Goal: Information Seeking & Learning: Learn about a topic

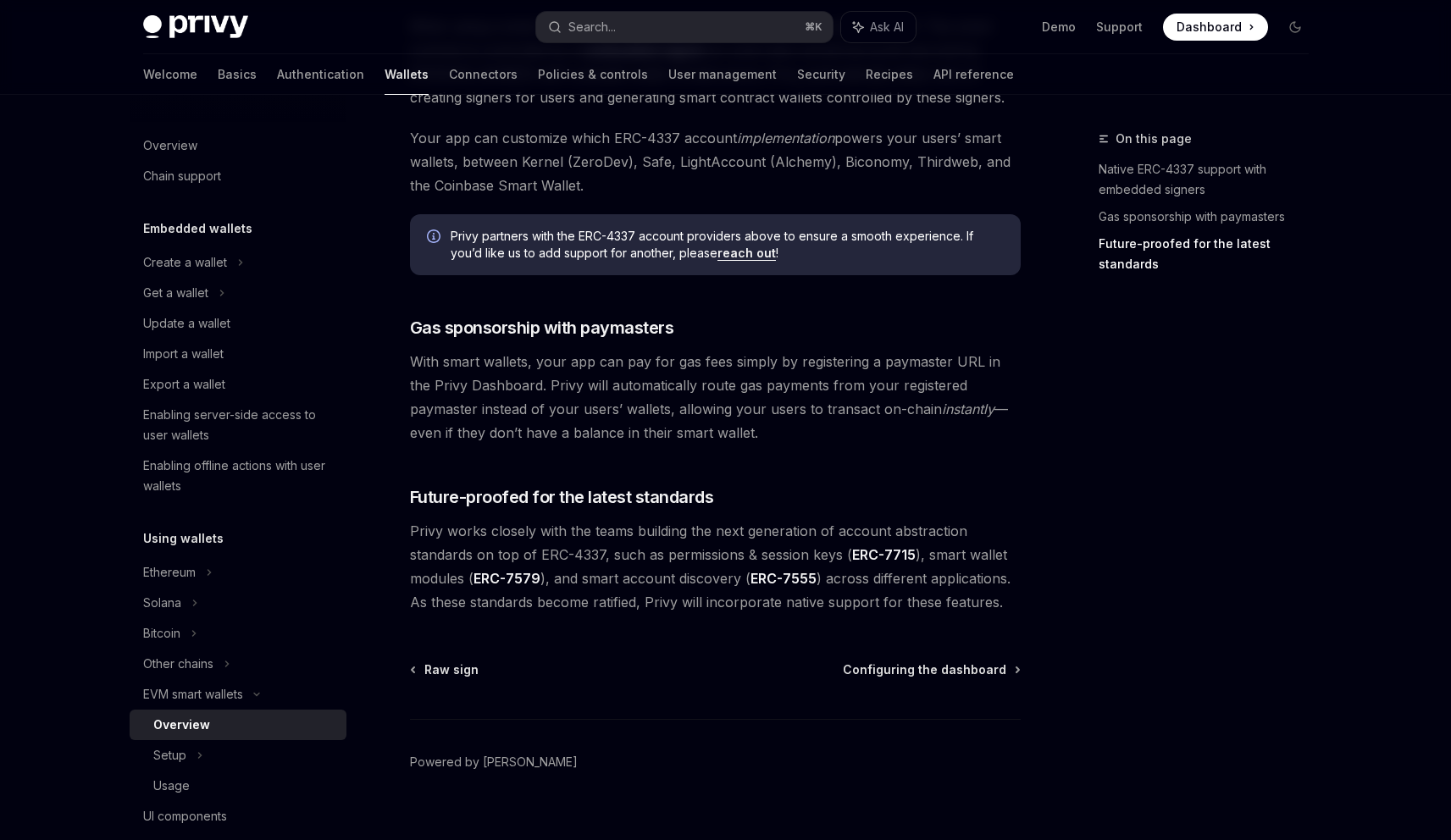
scroll to position [1187, 0]
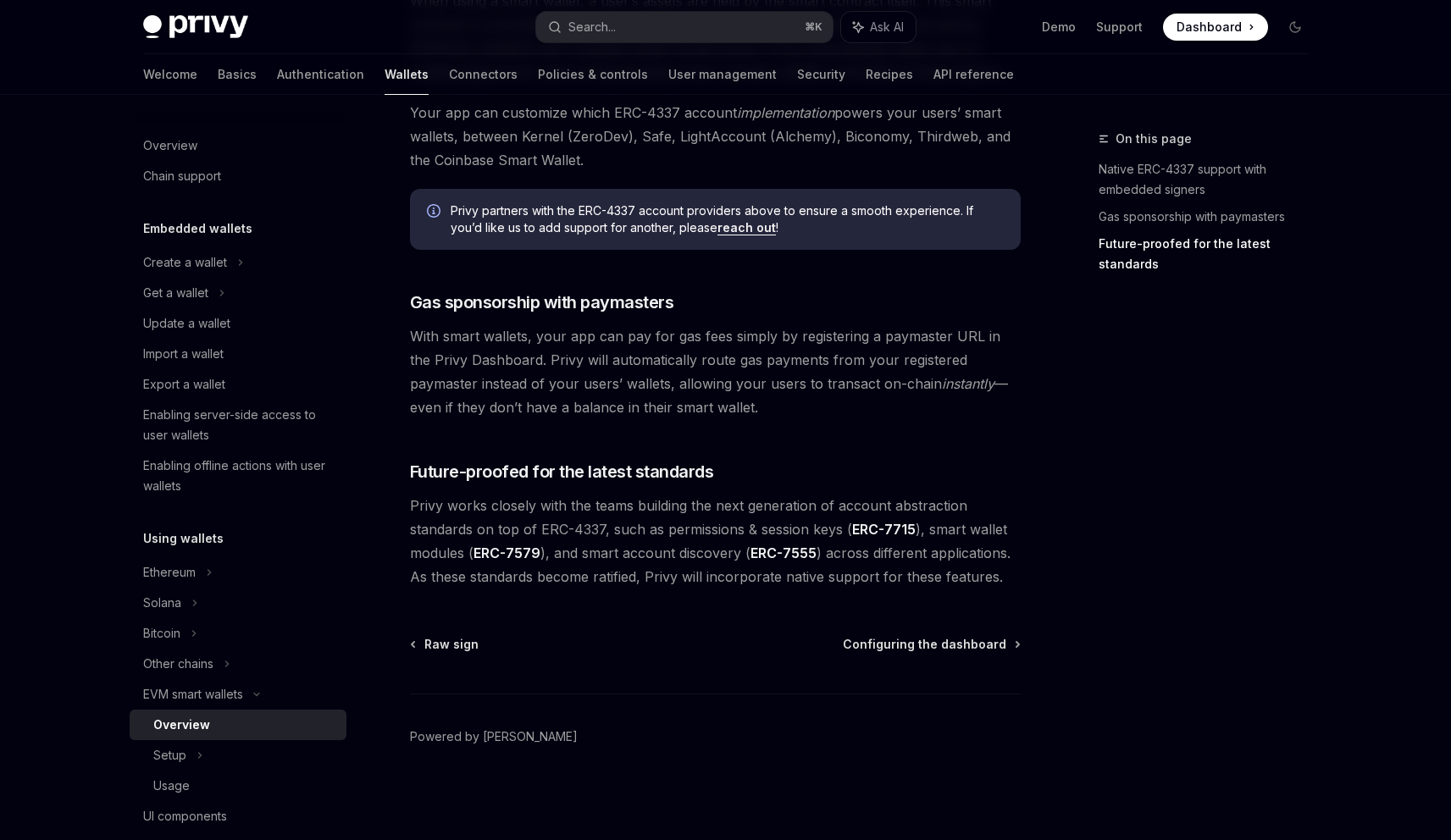
click at [1270, 499] on div "On this page Native ERC-4337 support with embedded signers Gas sponsorship with…" at bounding box center [1193, 484] width 257 height 711
click at [169, 788] on div "Usage" at bounding box center [171, 786] width 36 height 21
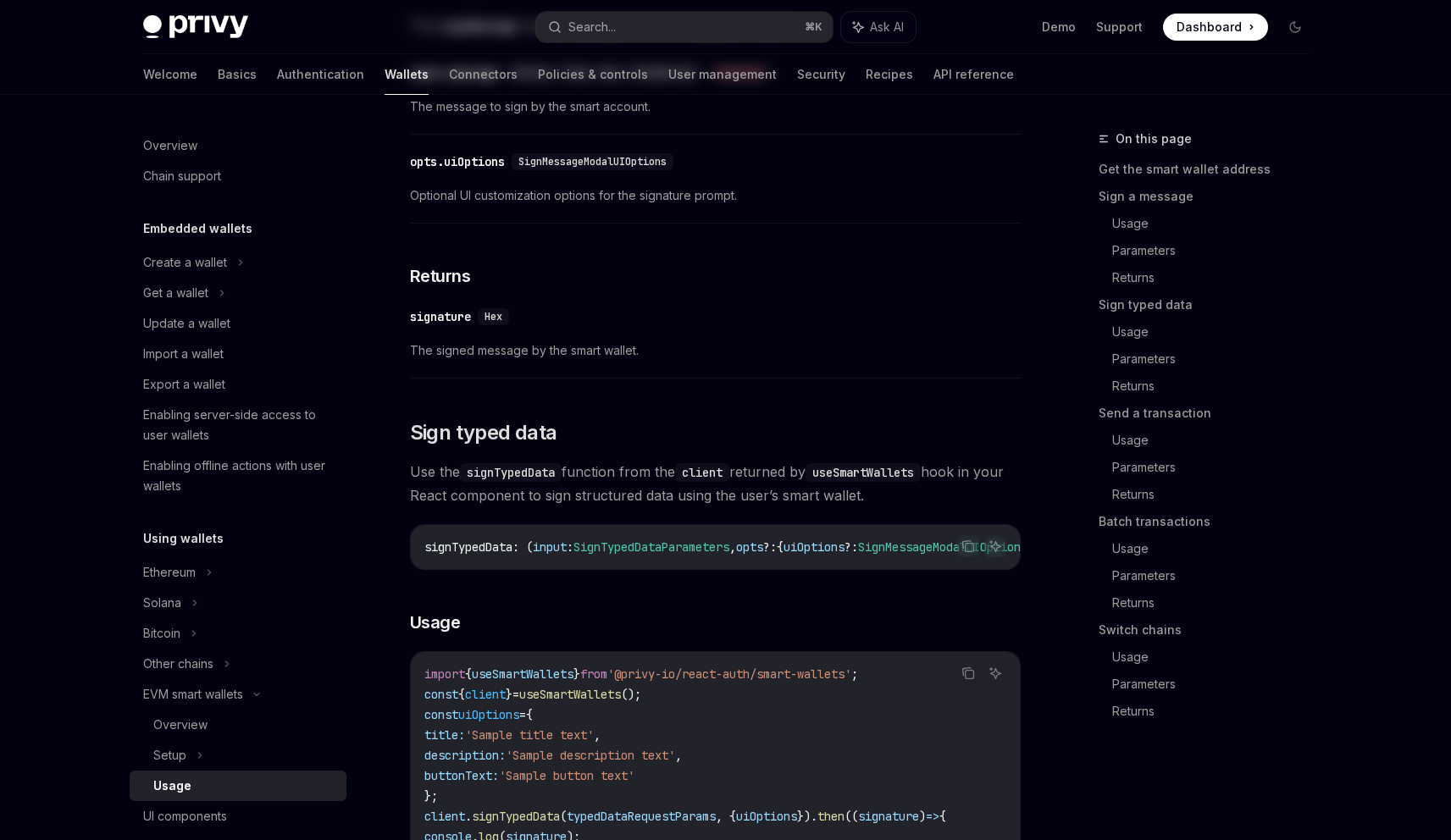
type textarea "*"
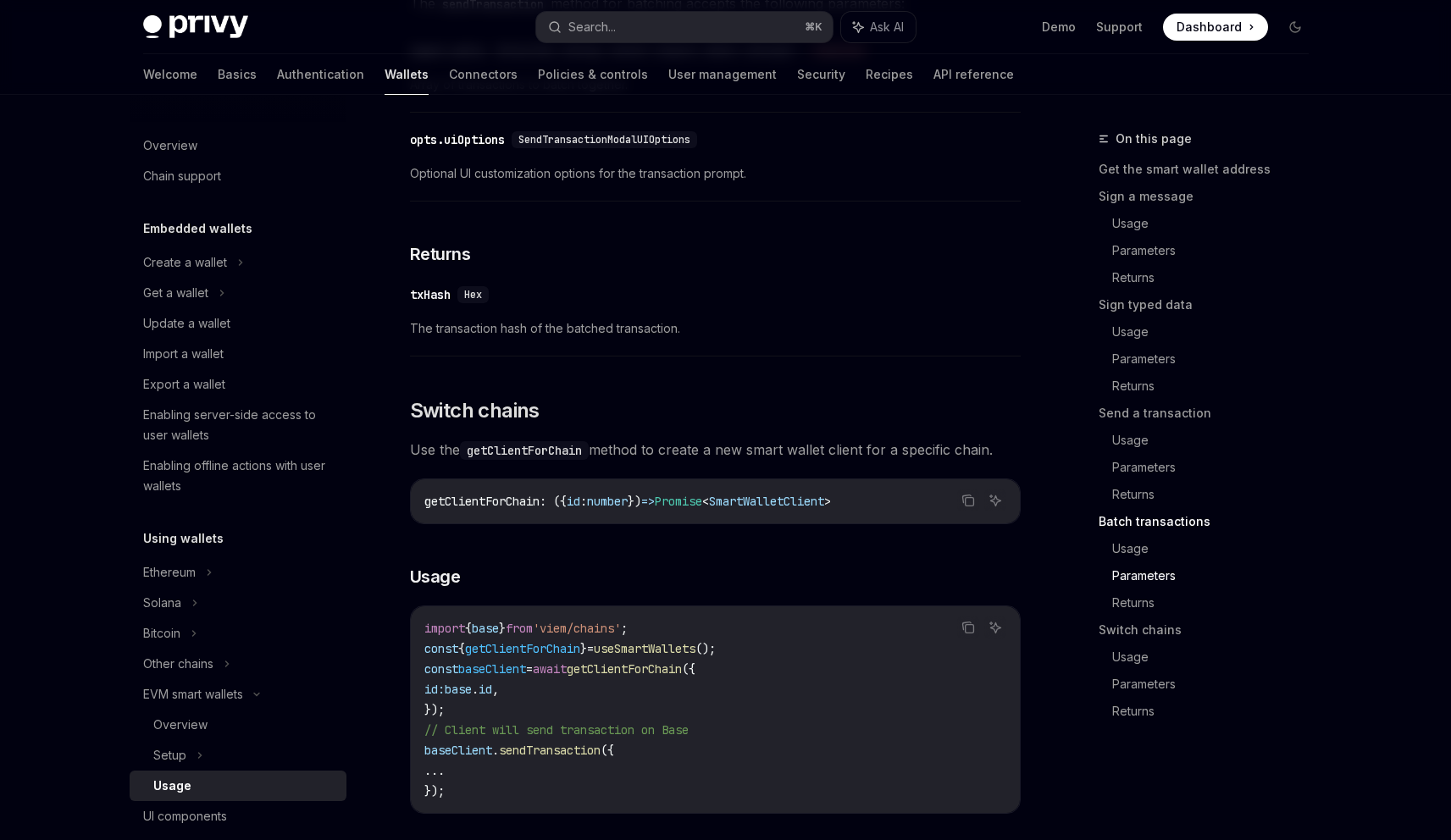
scroll to position [4444, 0]
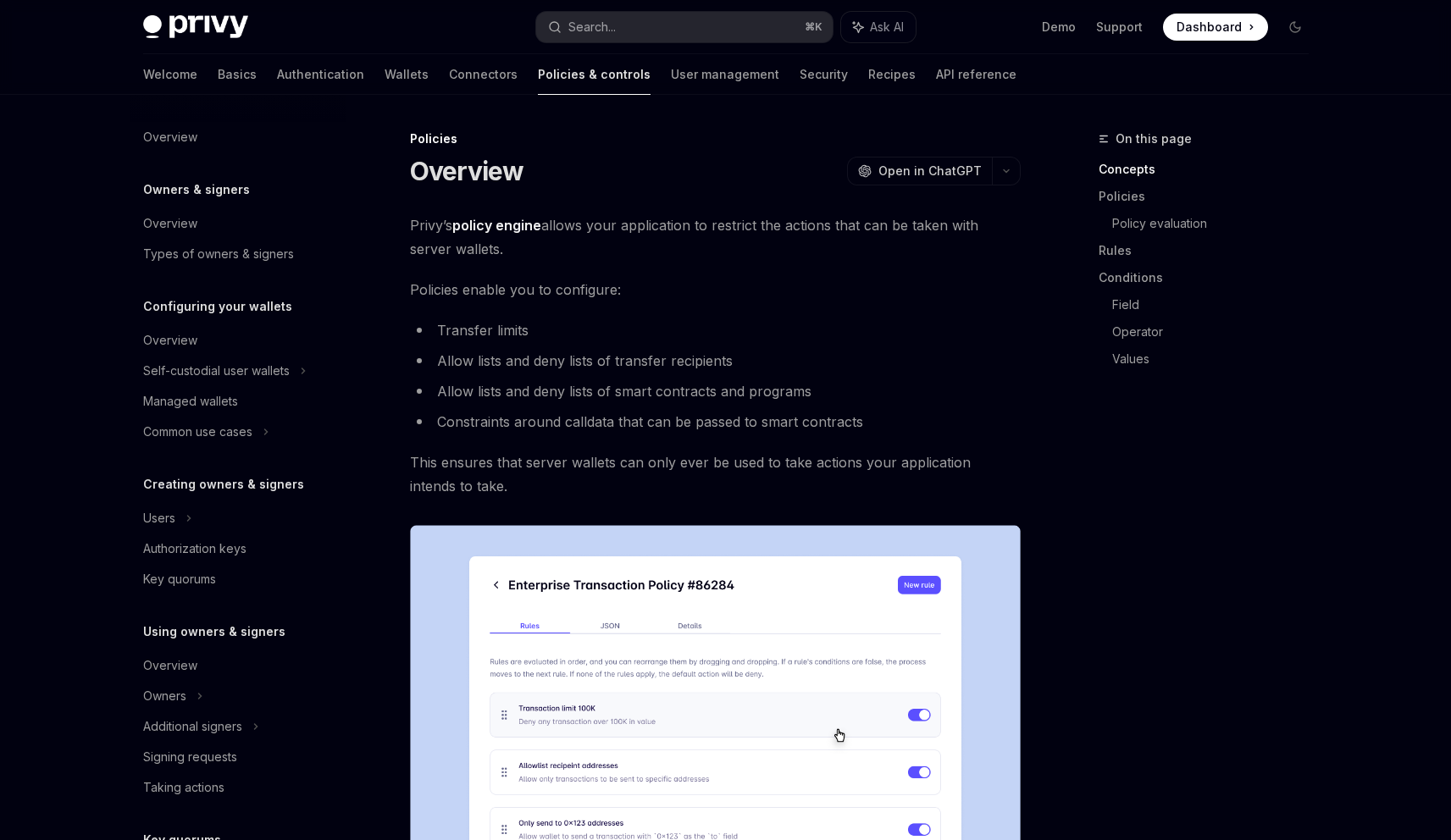
scroll to position [352, 0]
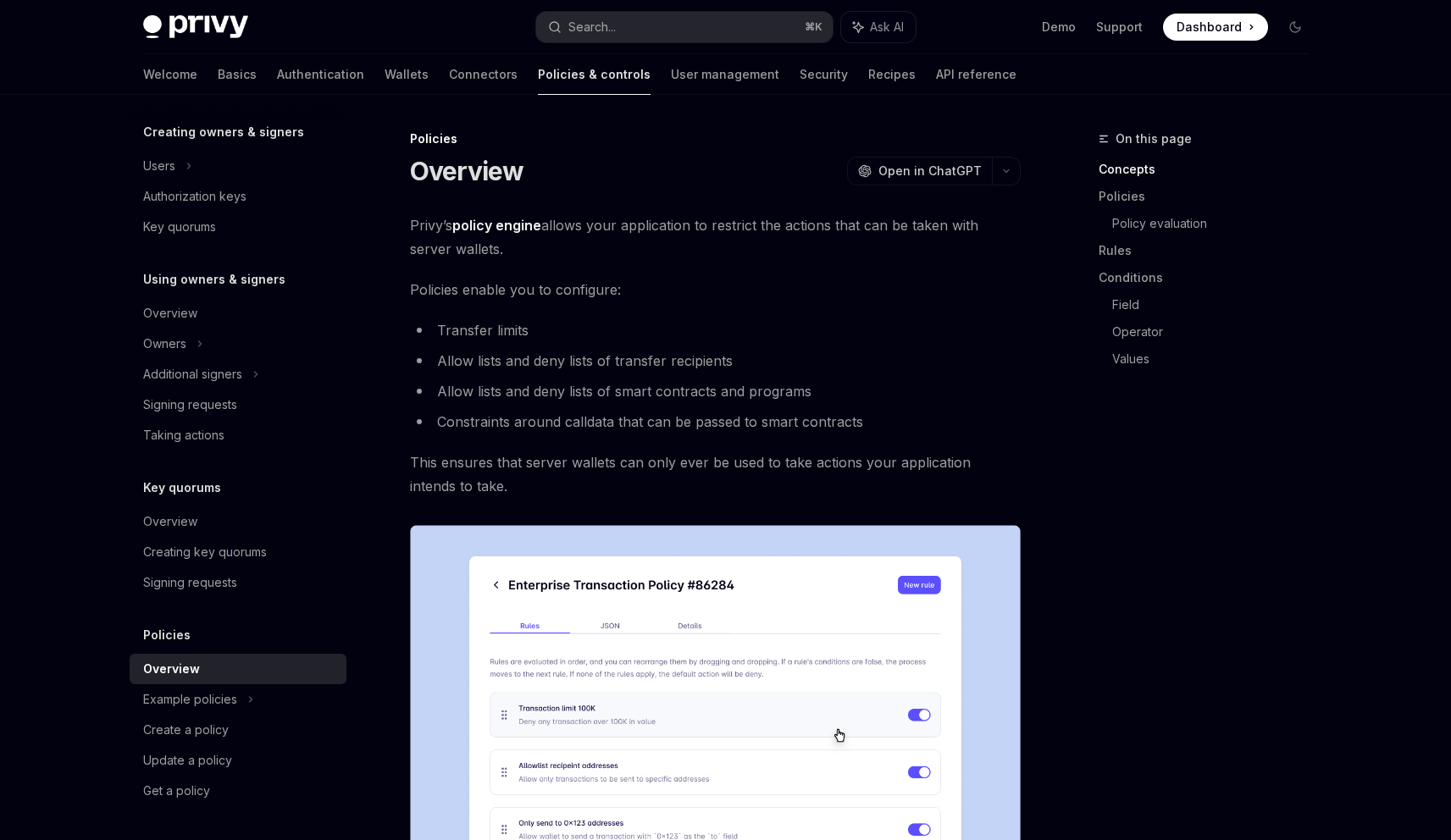
click at [659, 334] on li "Transfer limits" at bounding box center [715, 330] width 611 height 24
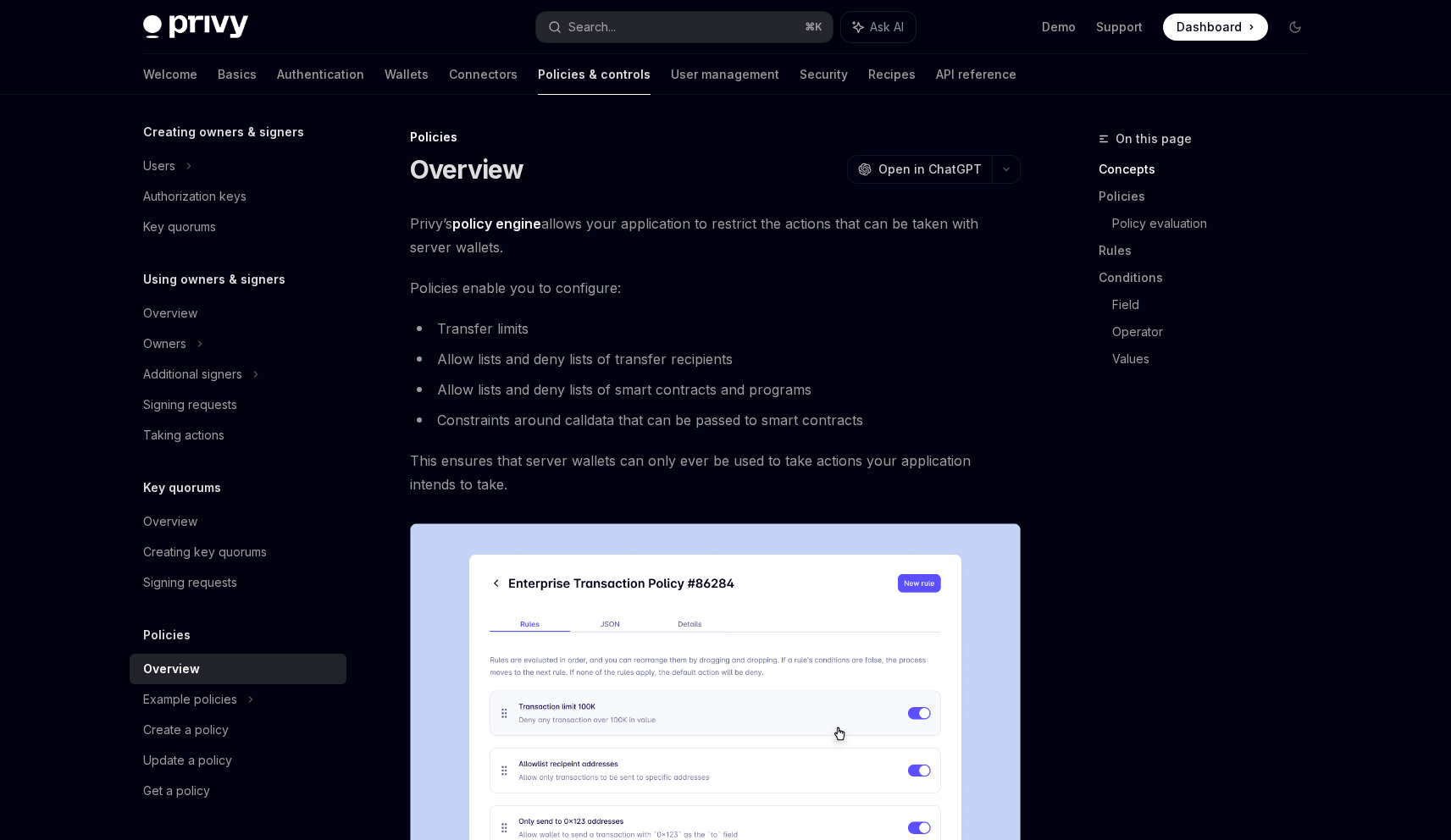
scroll to position [0, 0]
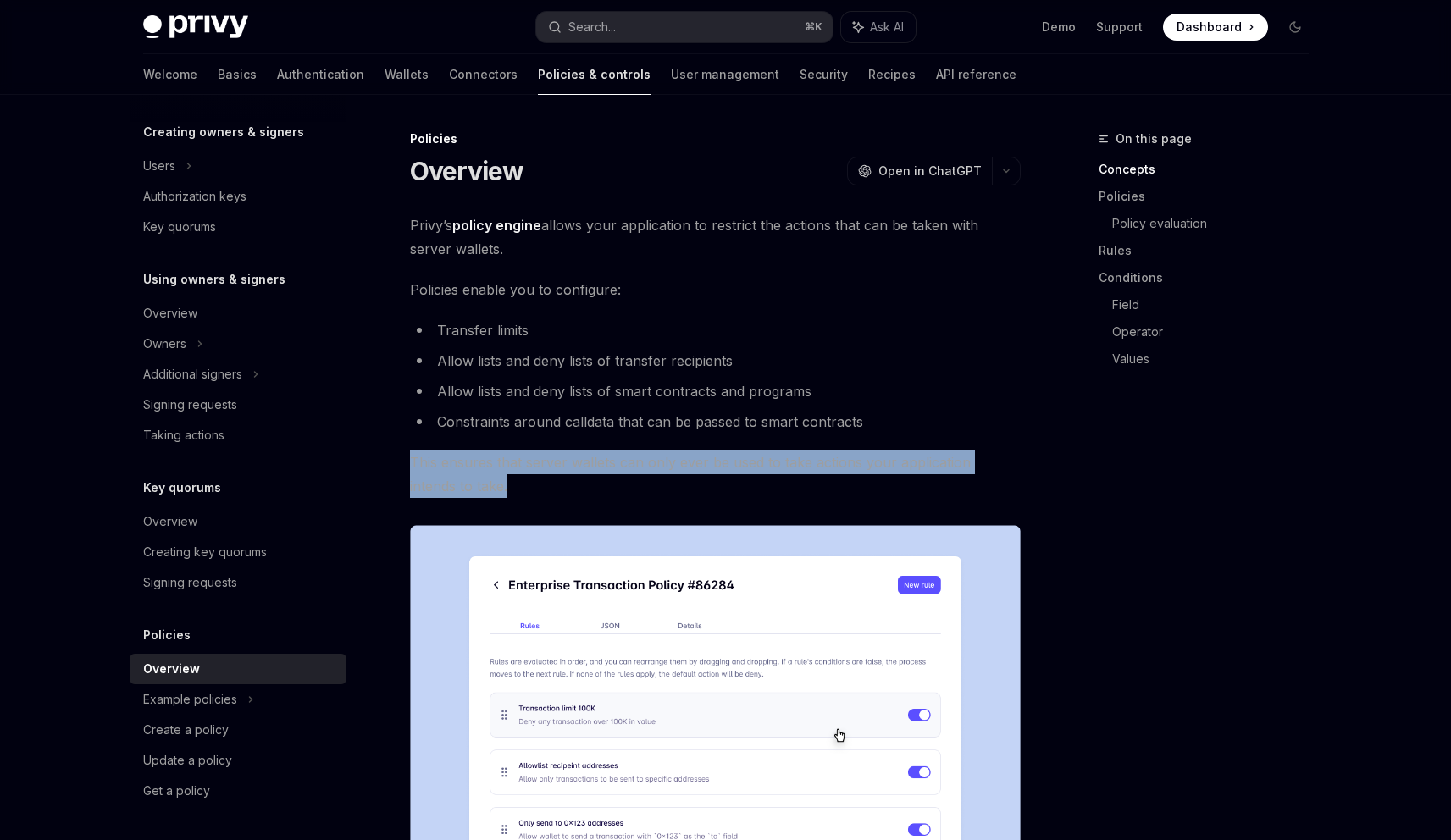
drag, startPoint x: 480, startPoint y: 489, endPoint x: 409, endPoint y: 461, distance: 76.3
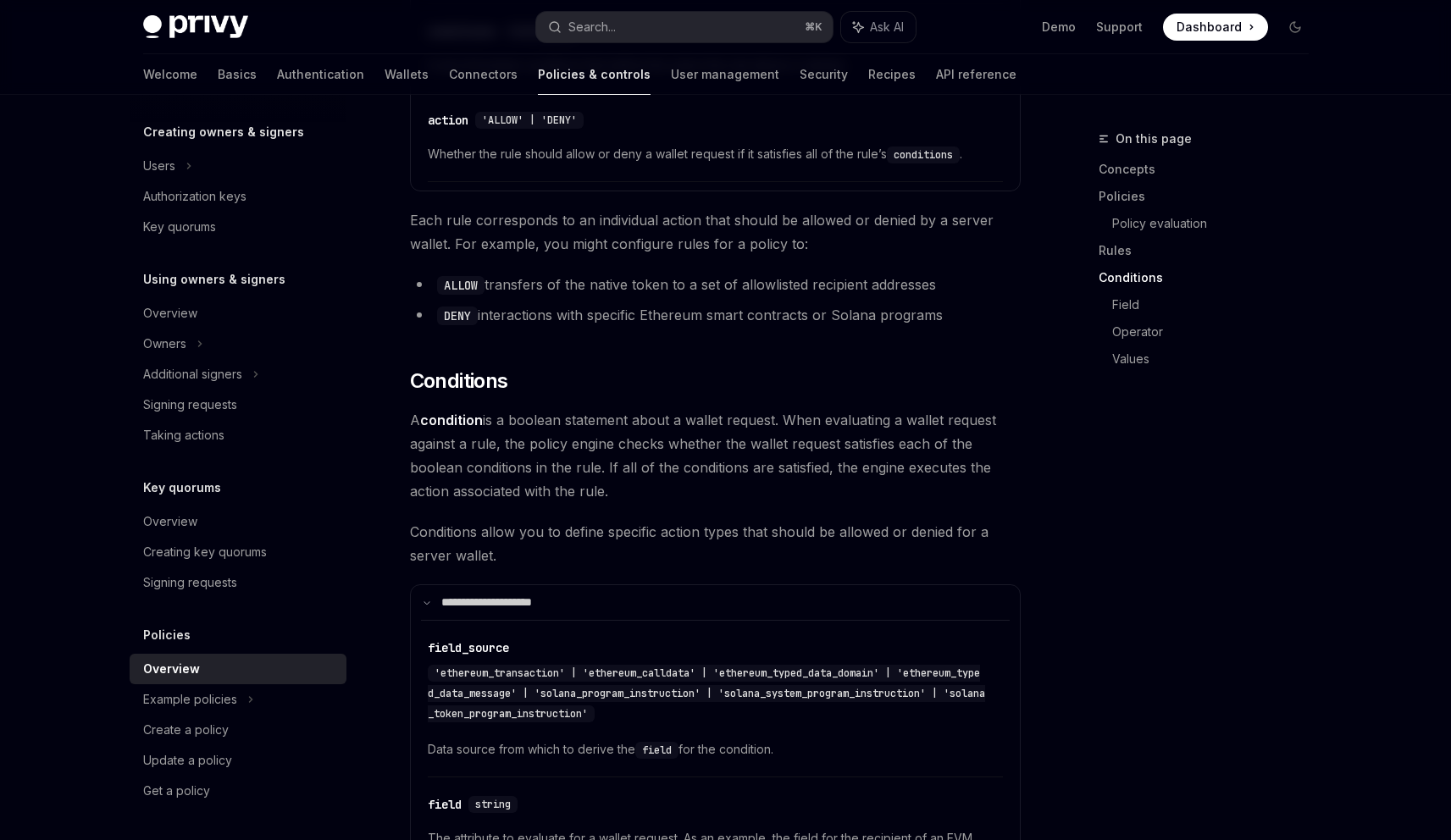
scroll to position [2955, 0]
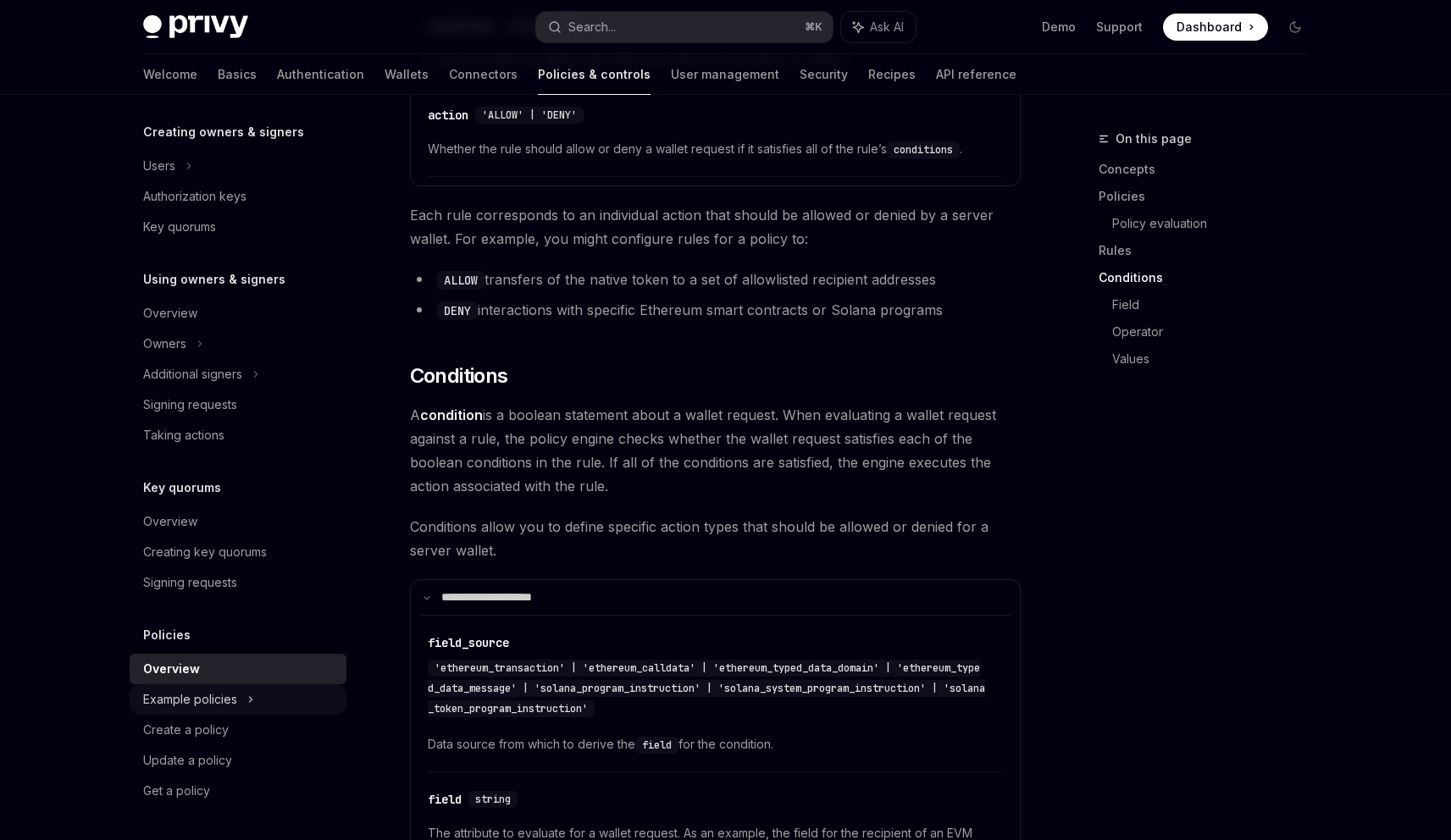
click at [212, 28] on div "Example policies" at bounding box center [216, 19] width 146 height 21
type textarea "*"
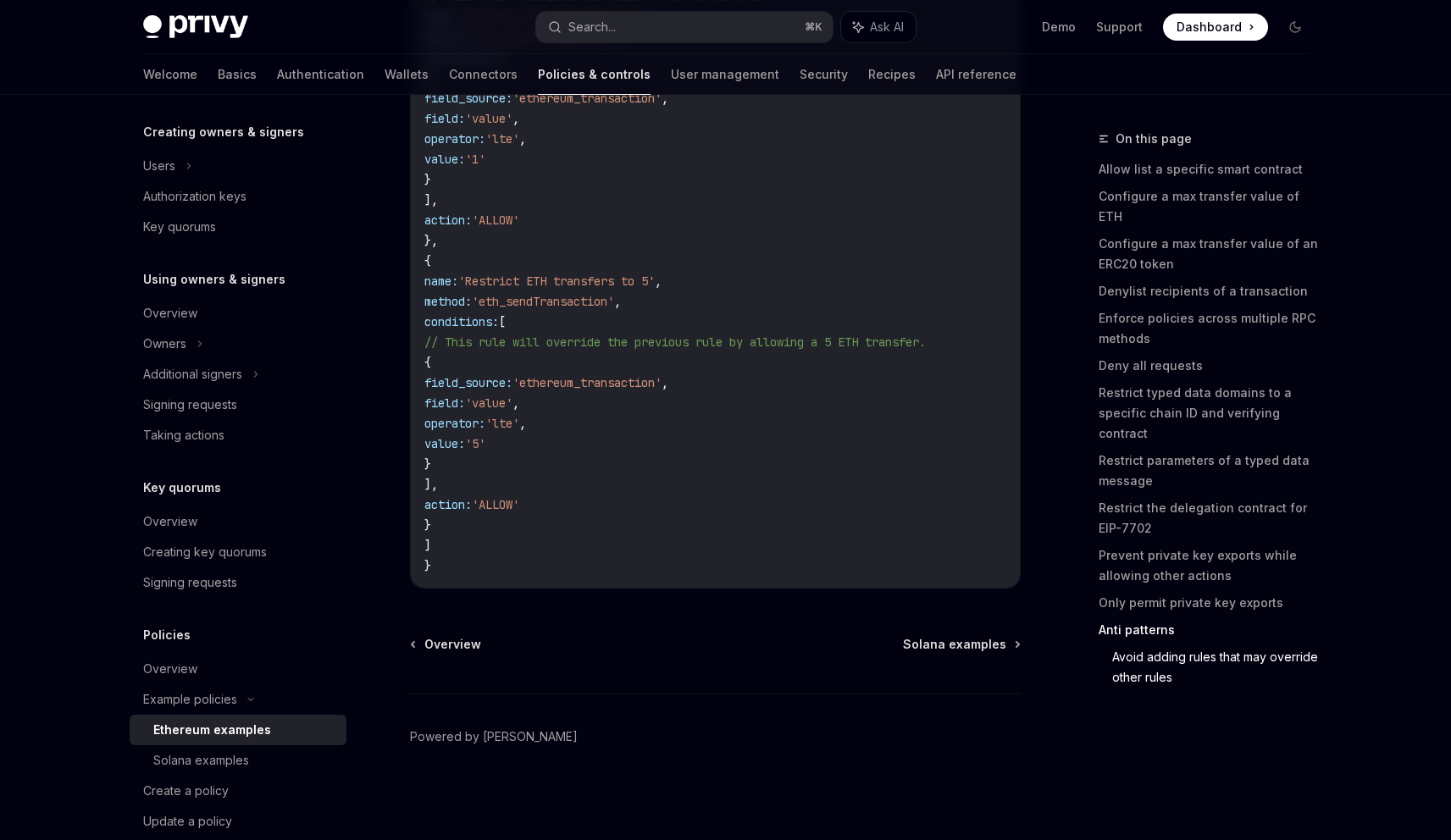
scroll to position [413, 0]
